Goal: Transaction & Acquisition: Subscribe to service/newsletter

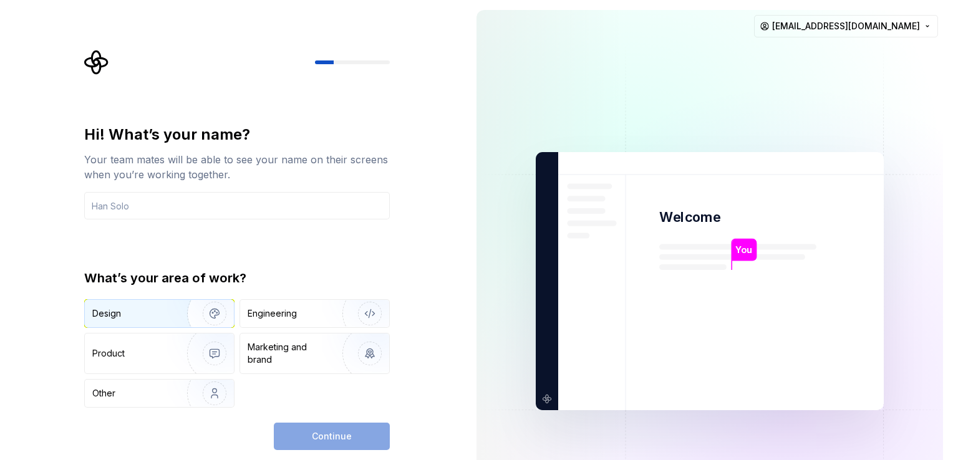
click at [180, 311] on img "button" at bounding box center [206, 314] width 80 height 84
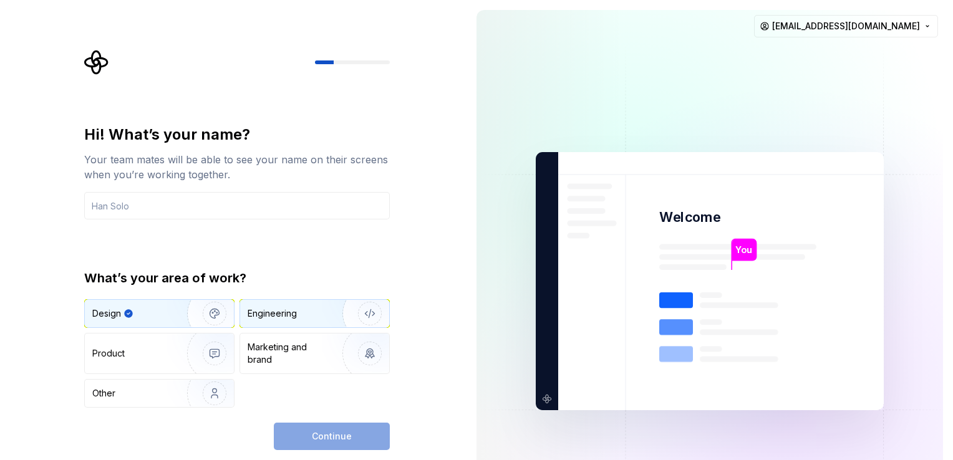
click at [317, 307] on div "Engineering" at bounding box center [297, 313] width 99 height 12
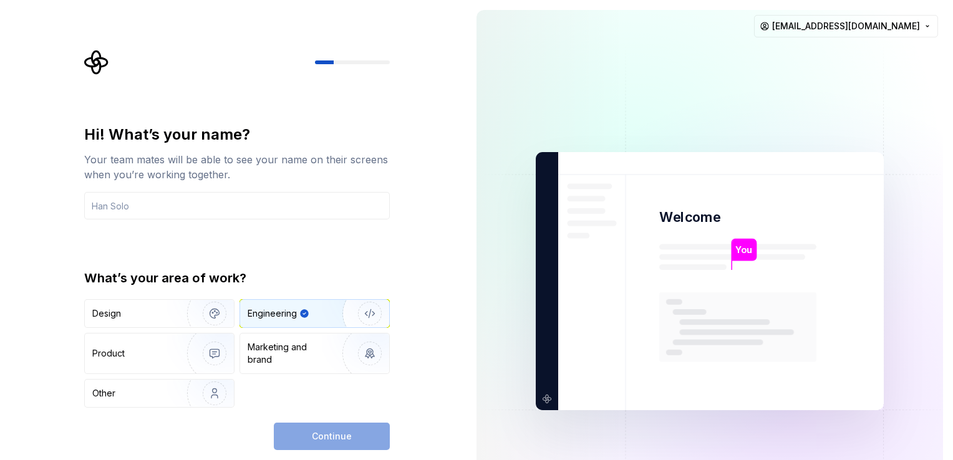
click at [320, 438] on div "Continue" at bounding box center [332, 436] width 116 height 27
click at [135, 205] on input "text" at bounding box center [237, 205] width 306 height 27
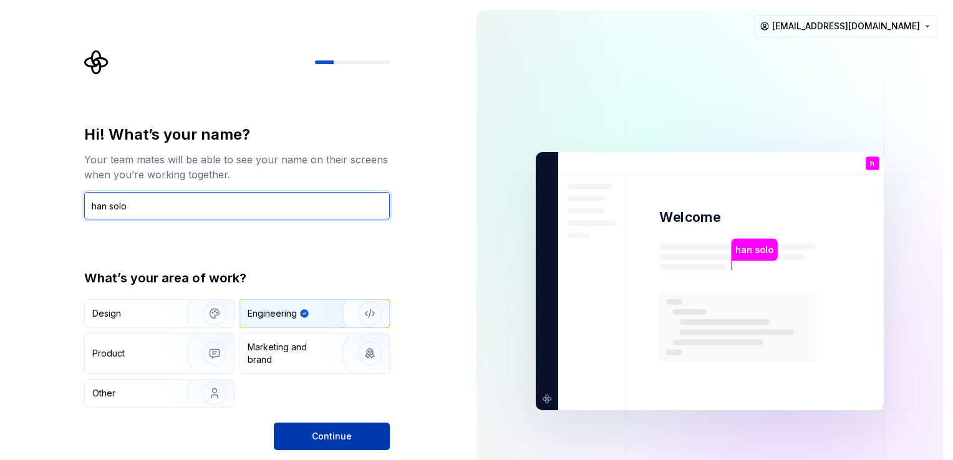
type input "han solo"
click at [332, 435] on span "Continue" at bounding box center [332, 436] width 40 height 12
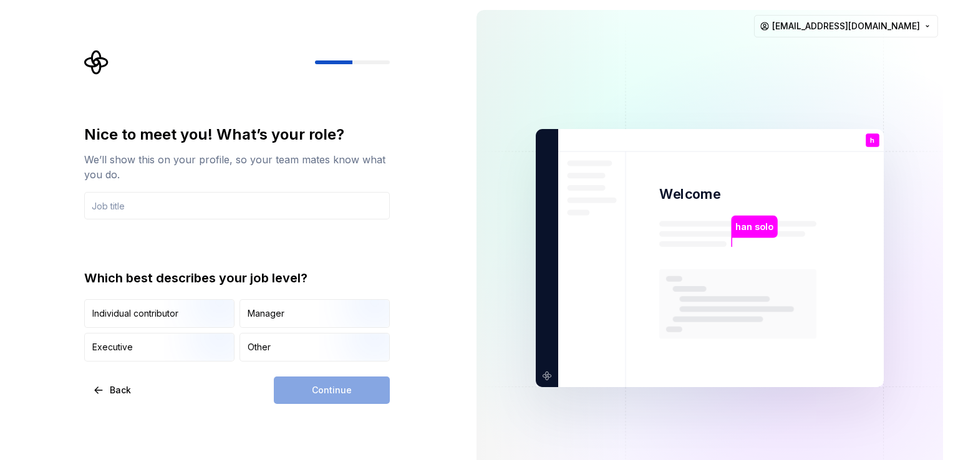
click at [461, 209] on div "Nice to meet you! What’s your role? We’ll show this on your profile, so your te…" at bounding box center [233, 258] width 466 height 516
click at [268, 350] on div "Other" at bounding box center [259, 347] width 23 height 12
click at [333, 388] on div "Continue" at bounding box center [332, 390] width 116 height 27
click at [150, 205] on input "text" at bounding box center [237, 205] width 306 height 27
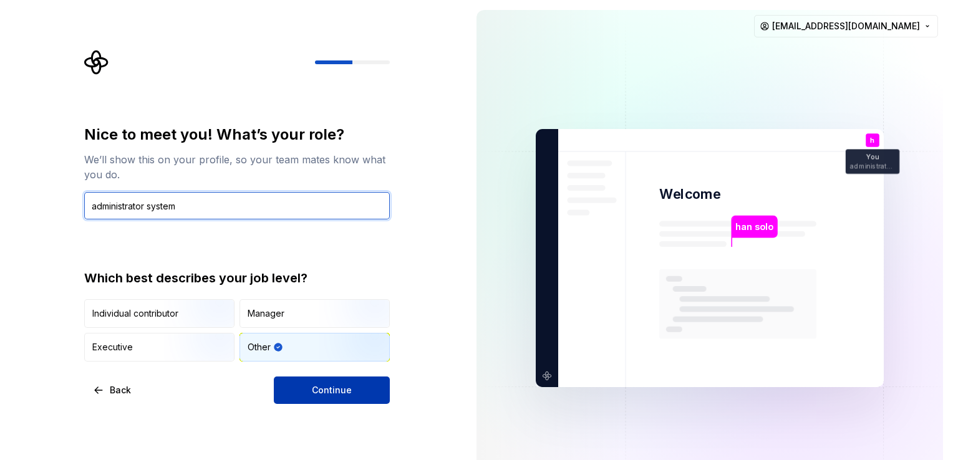
type input "administrator system"
click at [337, 381] on button "Continue" at bounding box center [332, 390] width 116 height 27
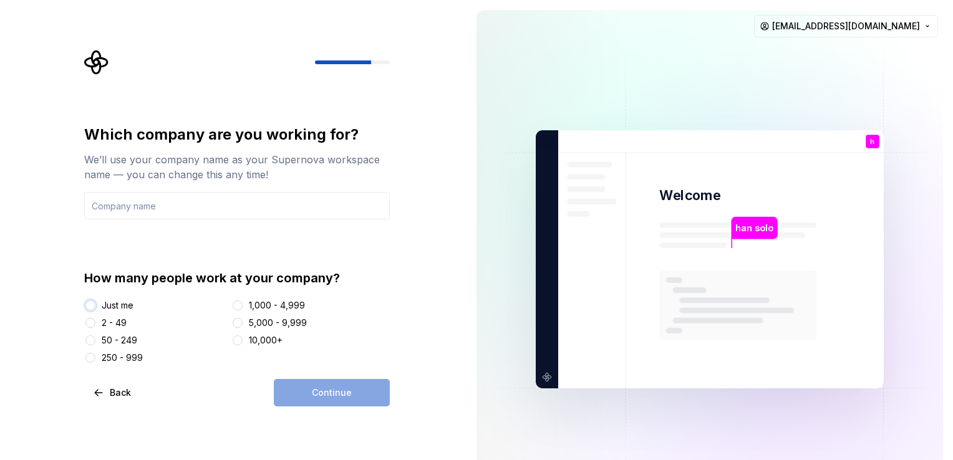
click at [93, 305] on button "Just me" at bounding box center [90, 306] width 10 height 10
click at [238, 301] on button "1,000 - 4,999" at bounding box center [238, 306] width 10 height 10
click at [178, 201] on input "text" at bounding box center [237, 205] width 306 height 27
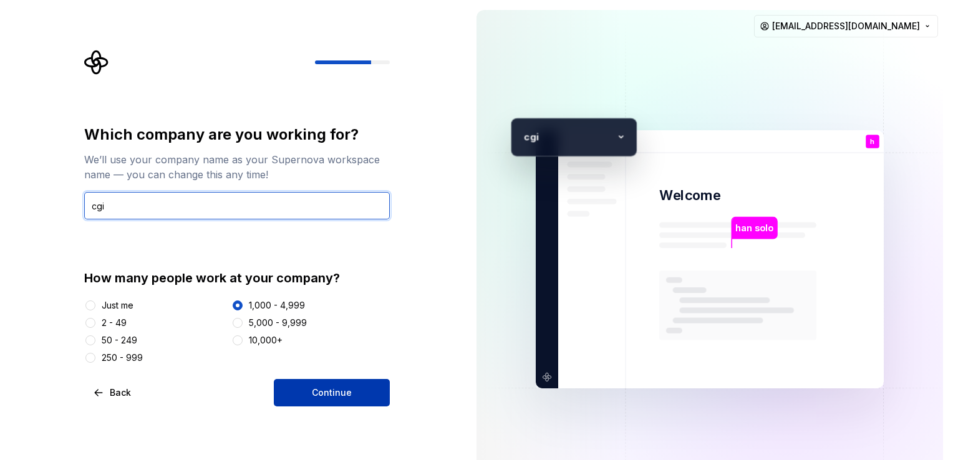
type input "cgi"
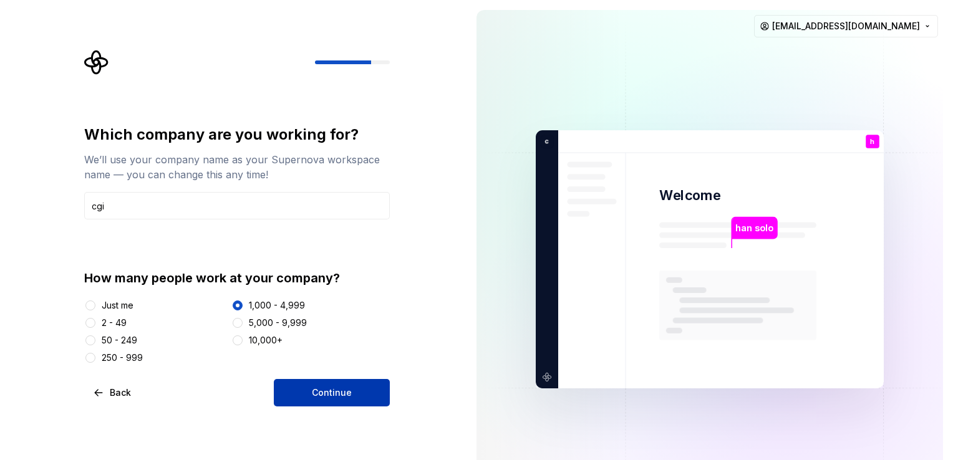
click at [337, 397] on span "Continue" at bounding box center [332, 393] width 40 height 12
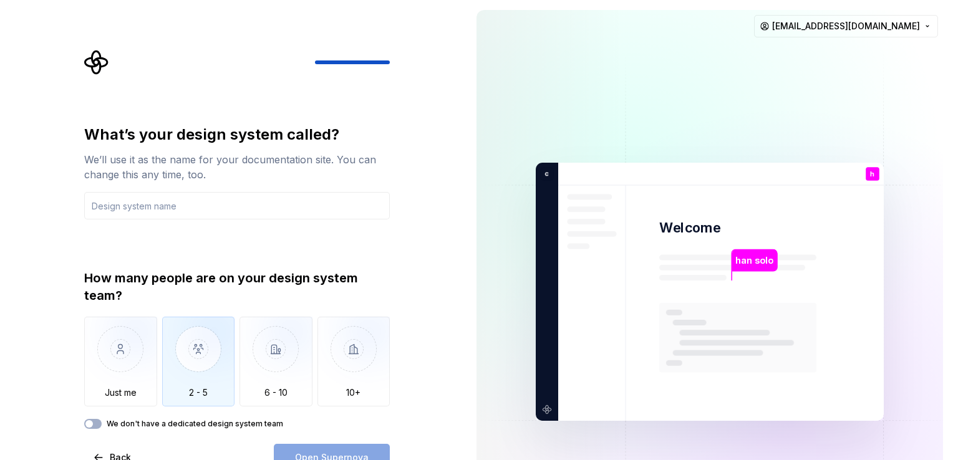
click at [187, 349] on img "button" at bounding box center [198, 359] width 73 height 84
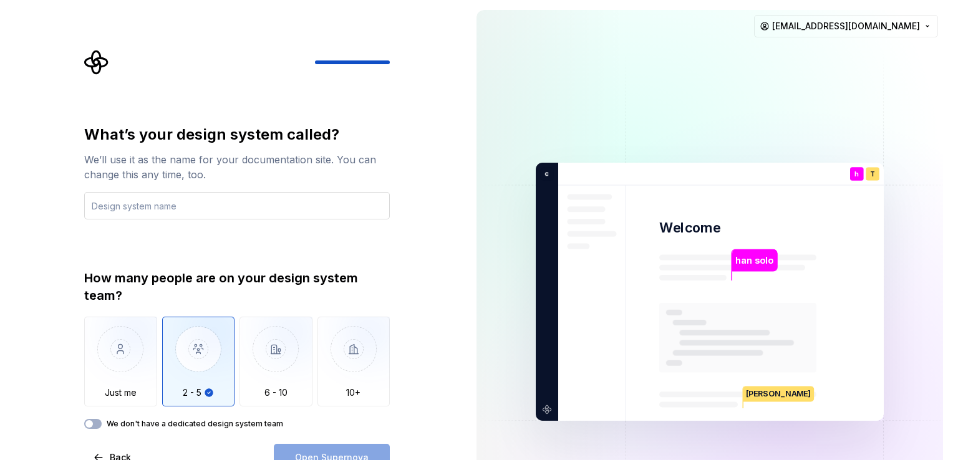
click at [142, 210] on input "text" at bounding box center [237, 205] width 306 height 27
click at [312, 453] on div "Open Supernova" at bounding box center [332, 457] width 116 height 27
click at [148, 208] on input "text" at bounding box center [237, 205] width 306 height 27
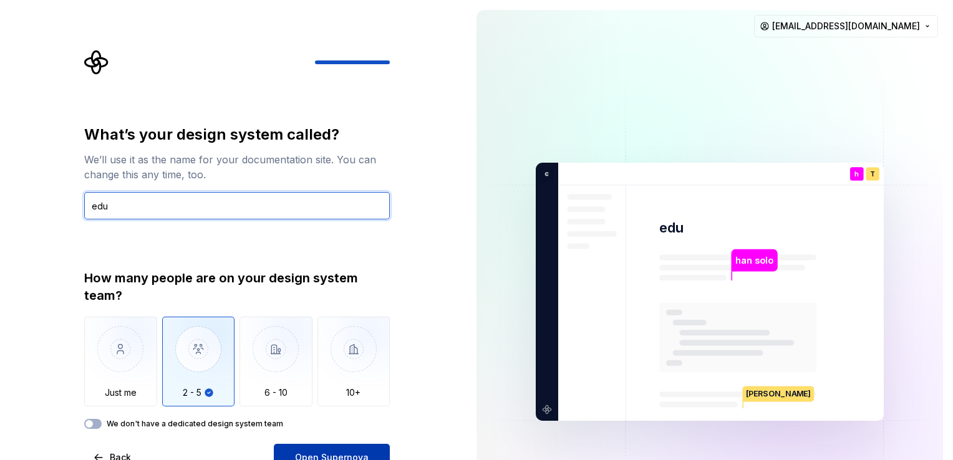
type input "edu"
click at [380, 453] on button "Open Supernova" at bounding box center [332, 457] width 116 height 27
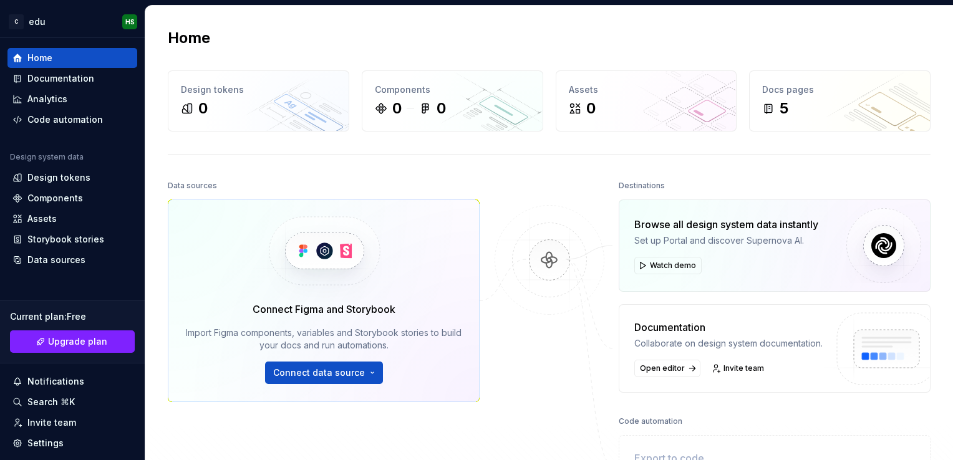
scroll to position [125, 0]
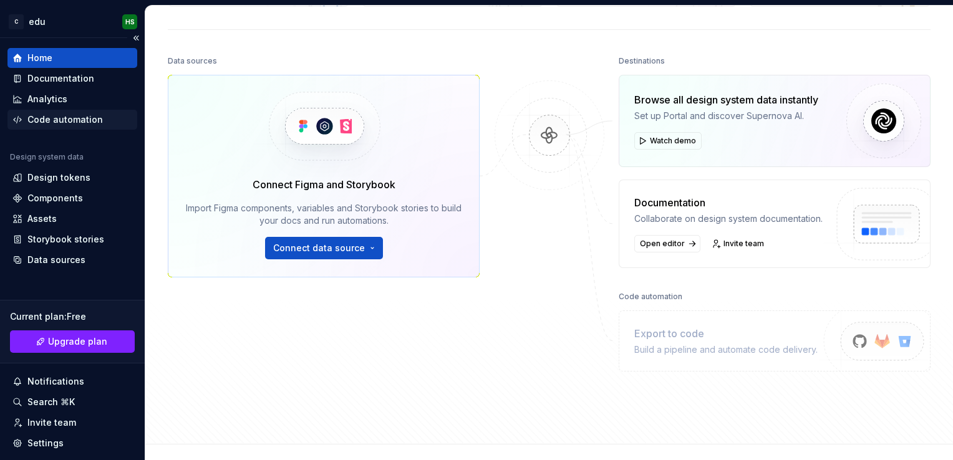
click at [53, 113] on div "Code automation" at bounding box center [64, 119] width 75 height 12
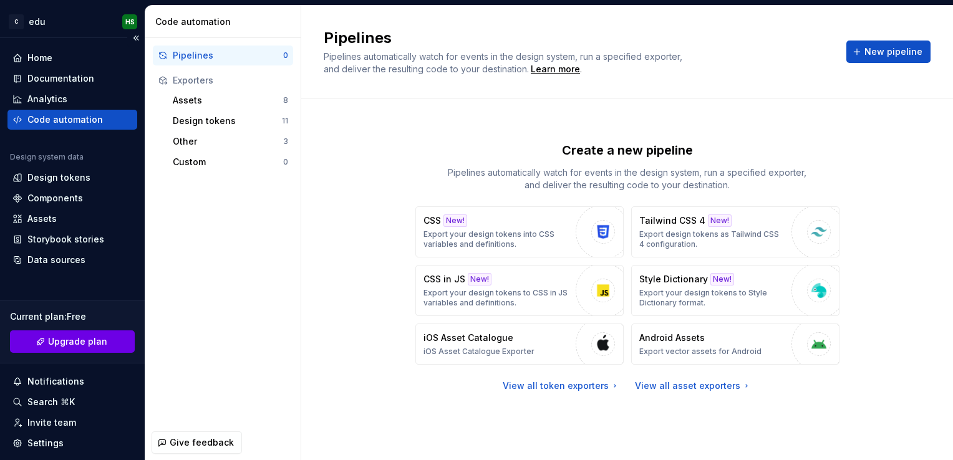
click at [93, 341] on span "Upgrade plan" at bounding box center [77, 341] width 59 height 12
